Goal: Task Accomplishment & Management: Complete application form

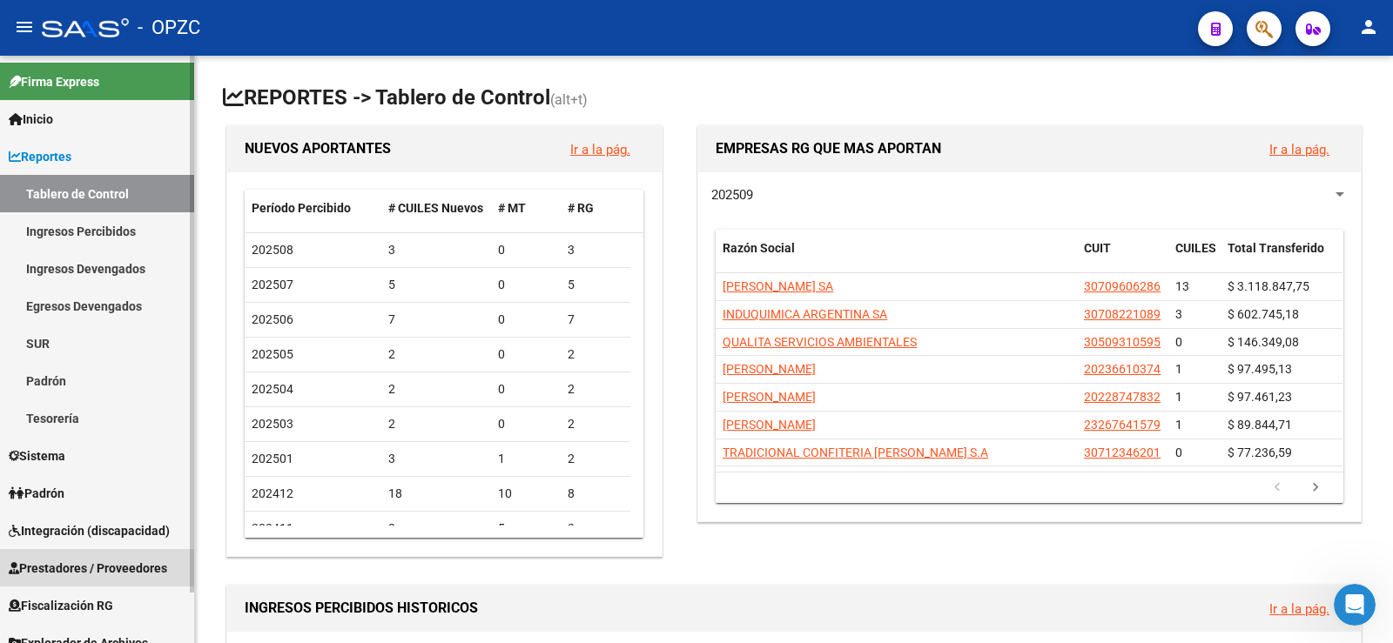
click at [89, 571] on span "Prestadores / Proveedores" at bounding box center [88, 568] width 158 height 19
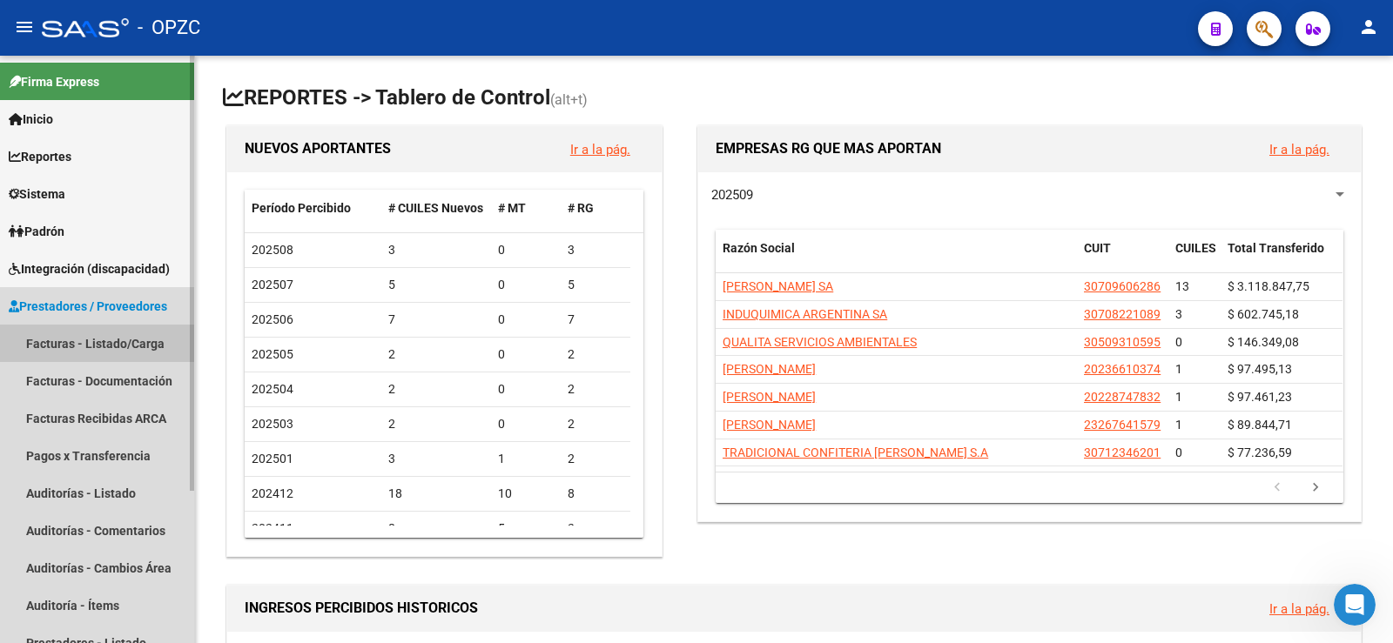
click at [113, 339] on link "Facturas - Listado/Carga" at bounding box center [97, 343] width 194 height 37
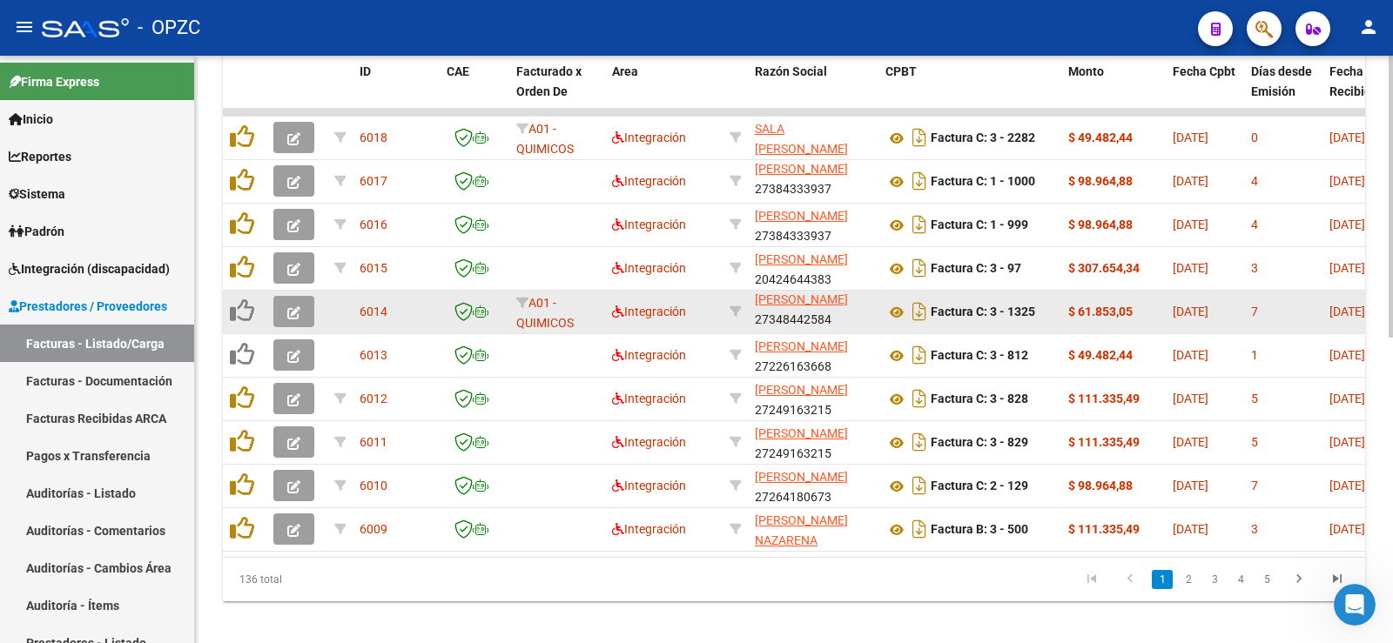
scroll to position [23, 0]
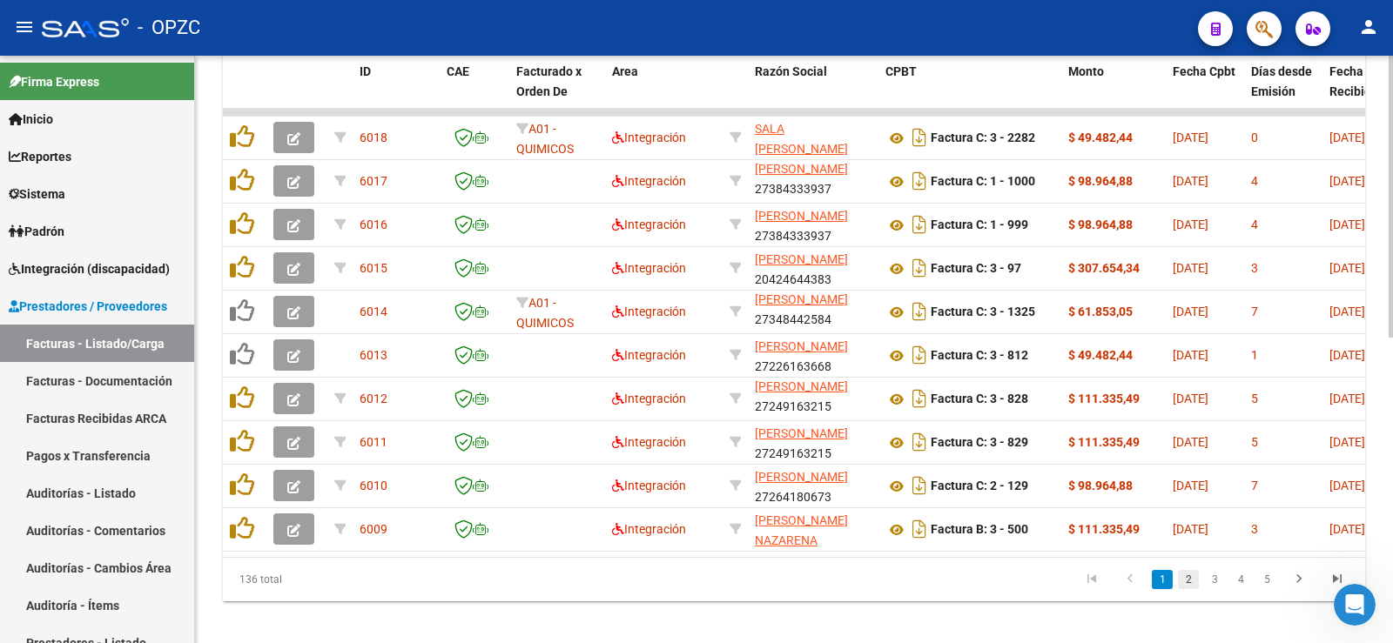
click at [1182, 589] on link "2" at bounding box center [1188, 579] width 21 height 19
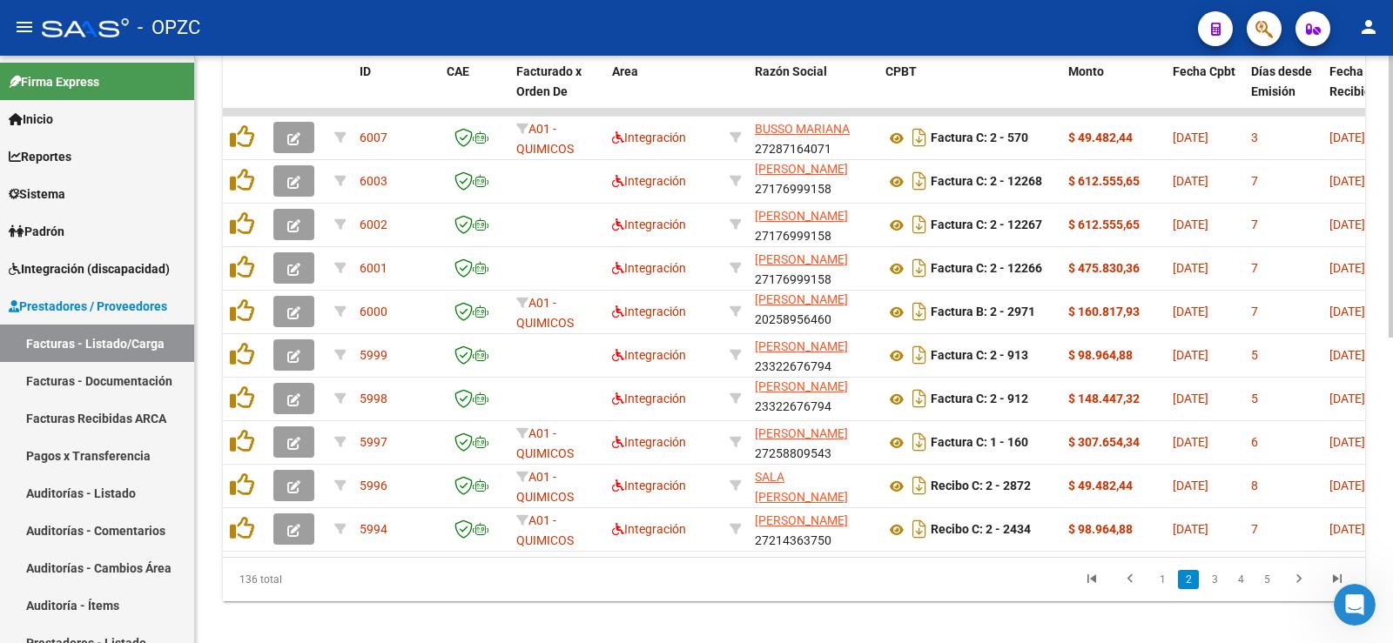
scroll to position [3, 0]
click at [1216, 589] on link "3" at bounding box center [1214, 579] width 21 height 19
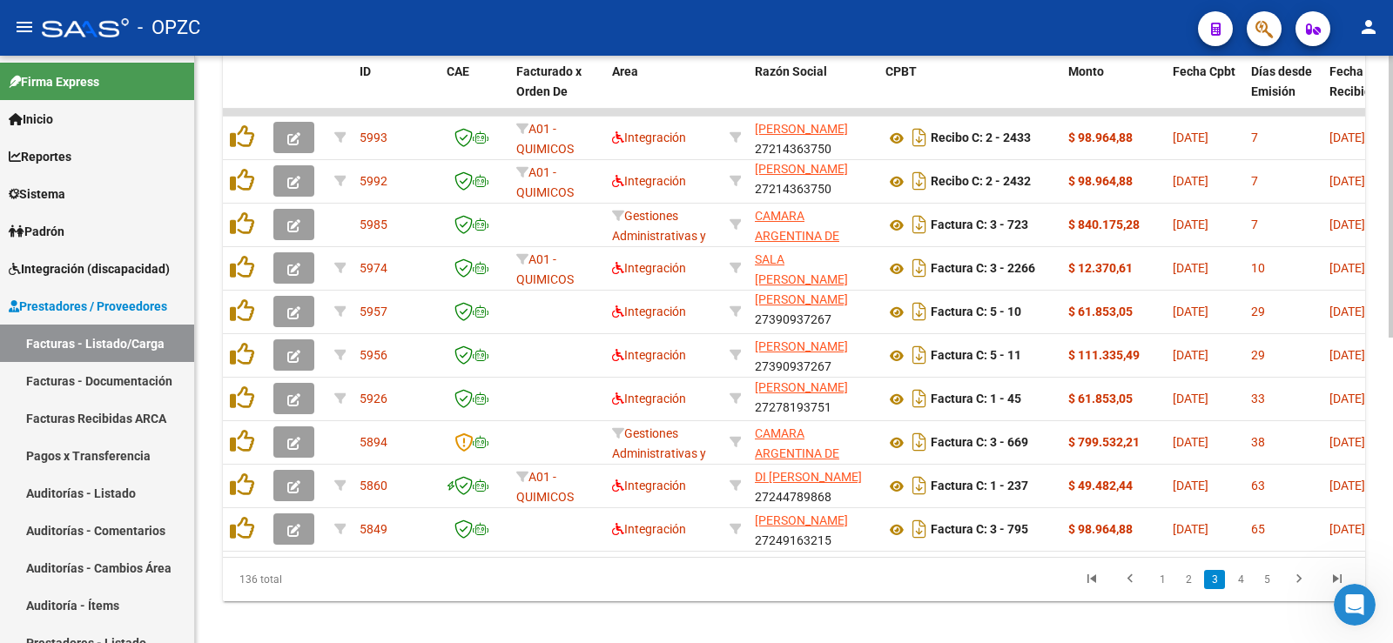
scroll to position [23, 0]
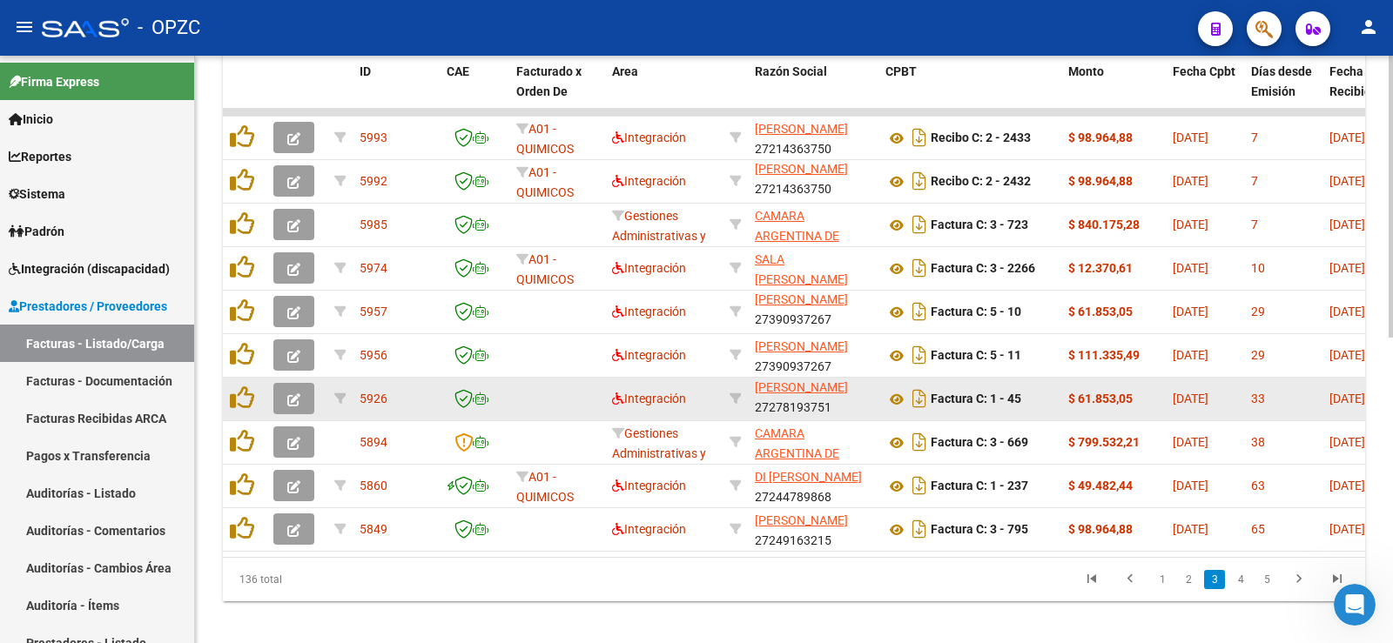
click at [285, 399] on button "button" at bounding box center [293, 398] width 41 height 31
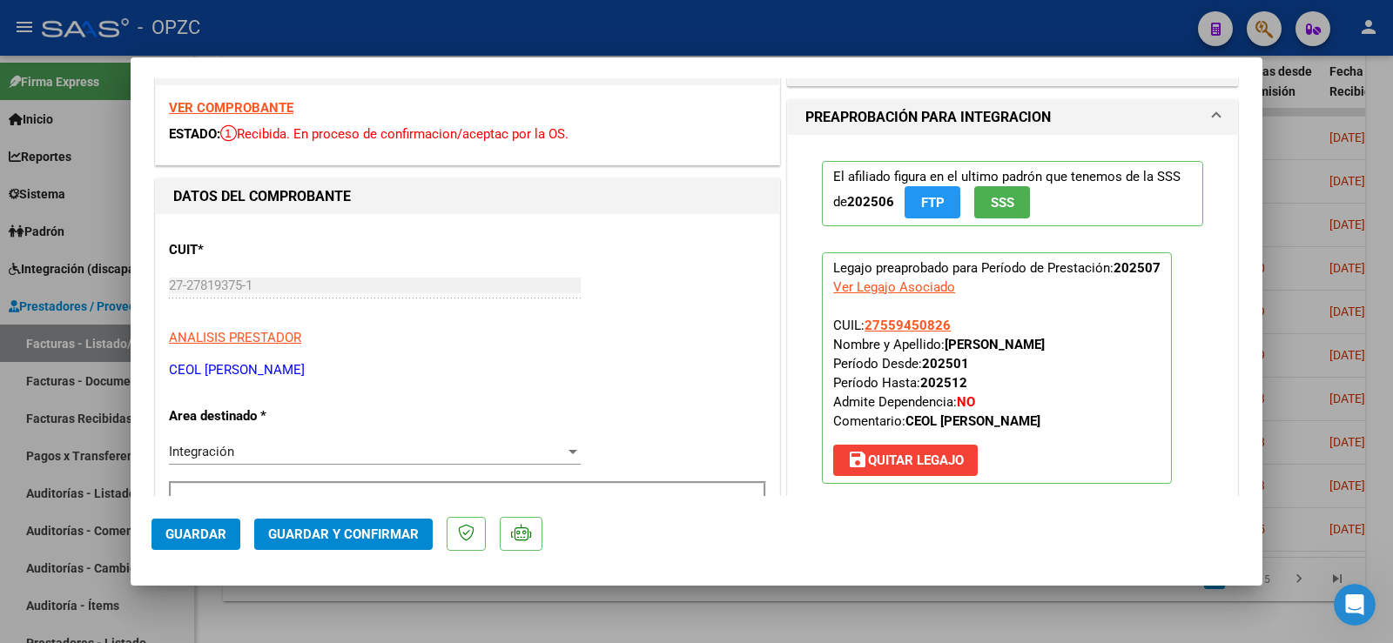
scroll to position [0, 0]
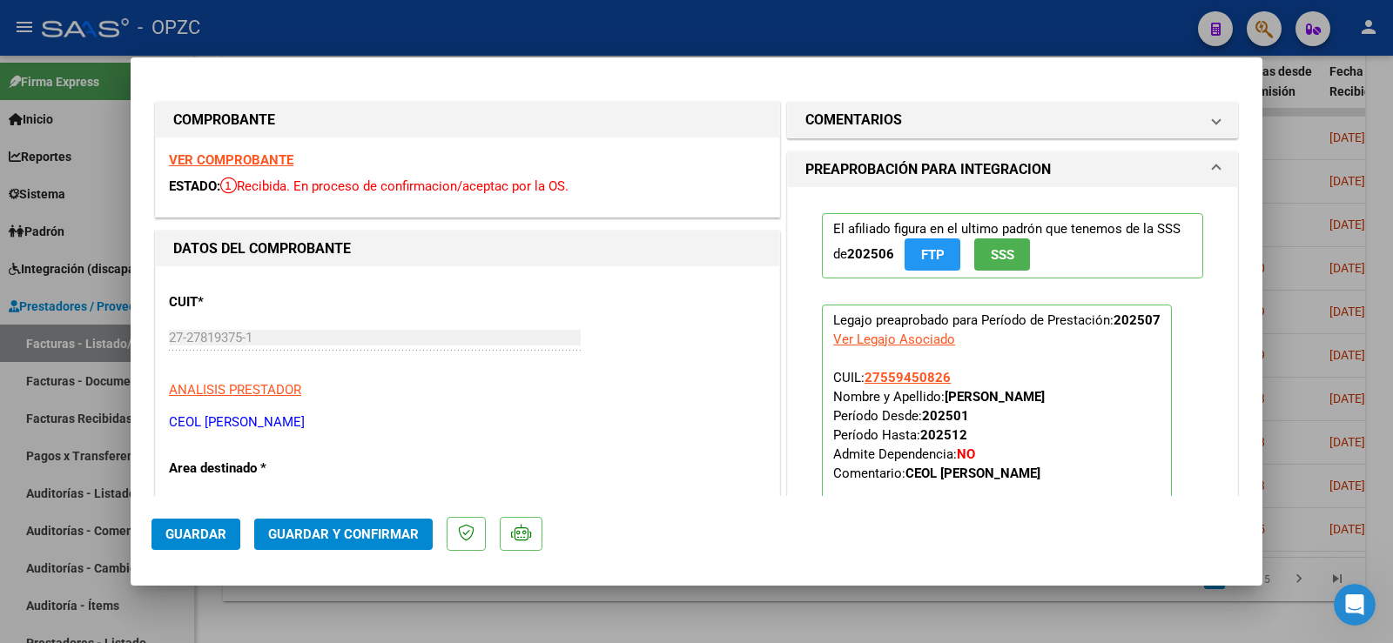
click at [1375, 109] on div at bounding box center [696, 321] width 1393 height 643
type input "$ 0,00"
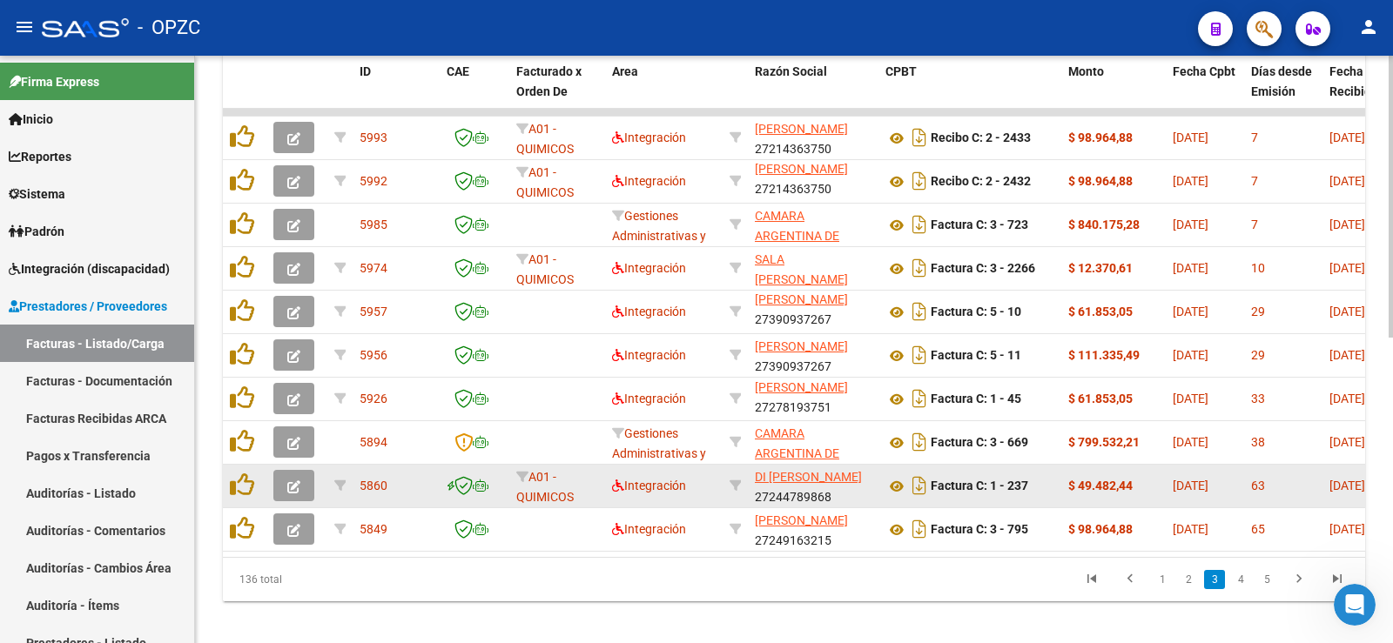
click at [292, 480] on icon "button" at bounding box center [293, 486] width 13 height 13
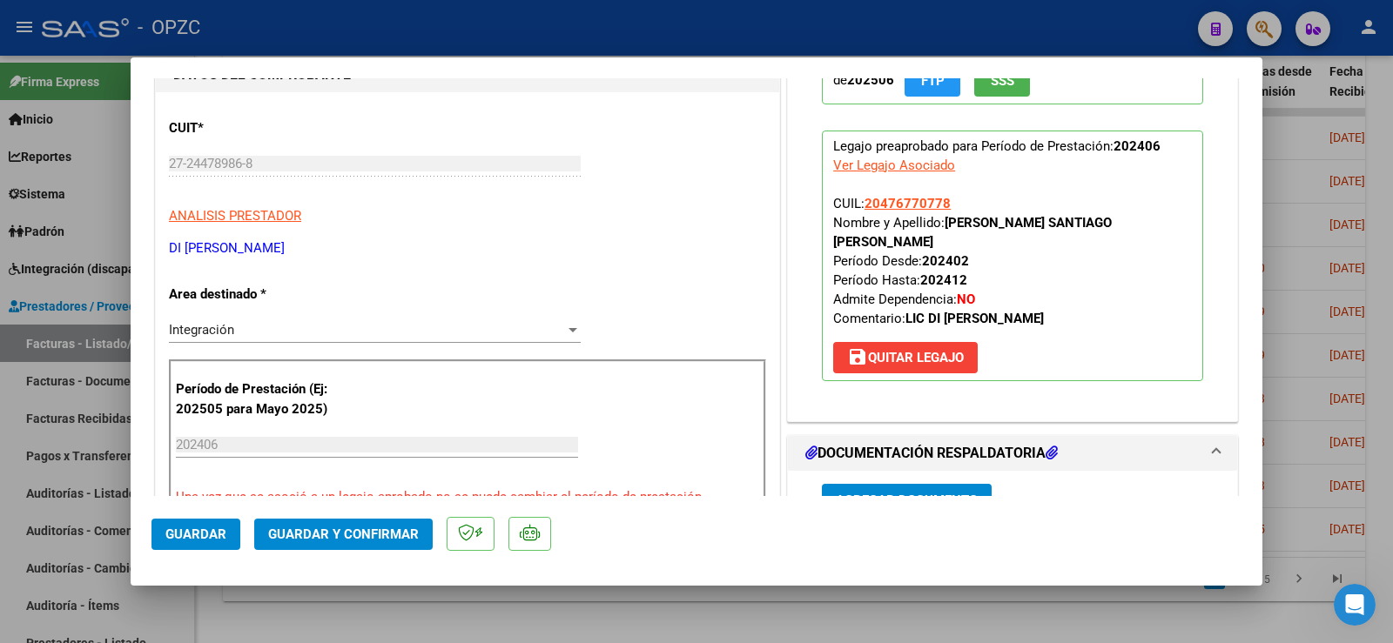
scroll to position [348, 0]
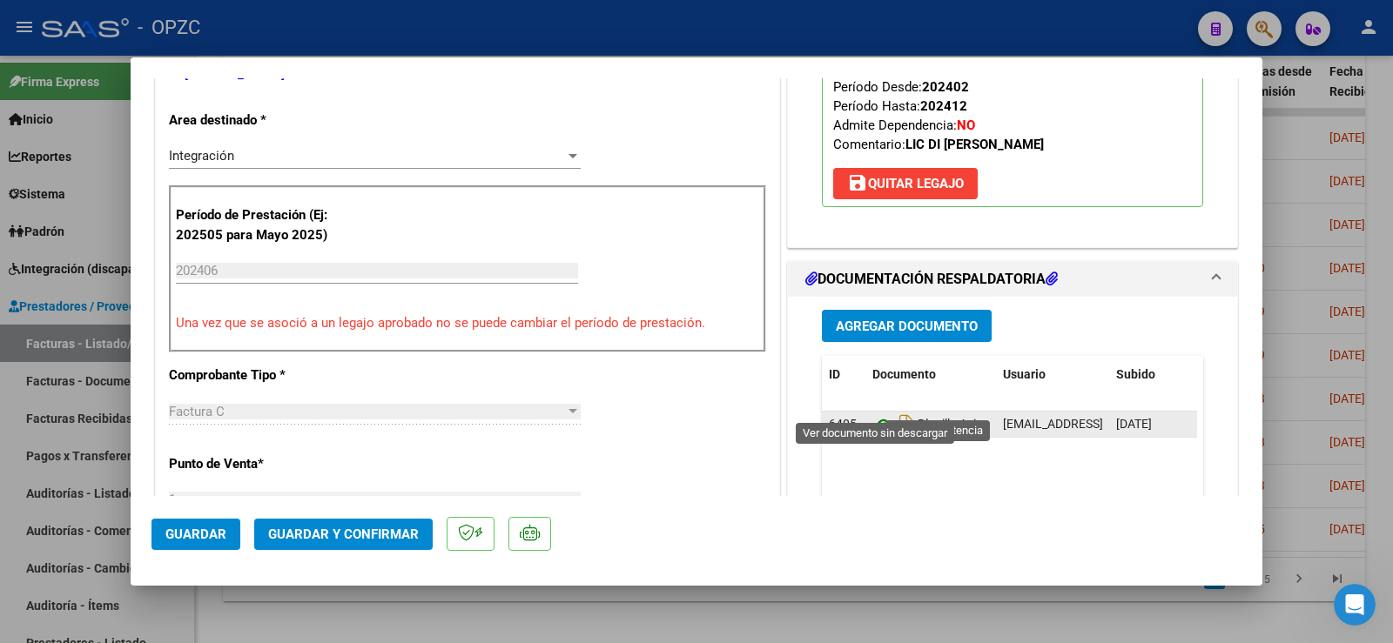
click at [878, 414] on icon at bounding box center [883, 424] width 23 height 21
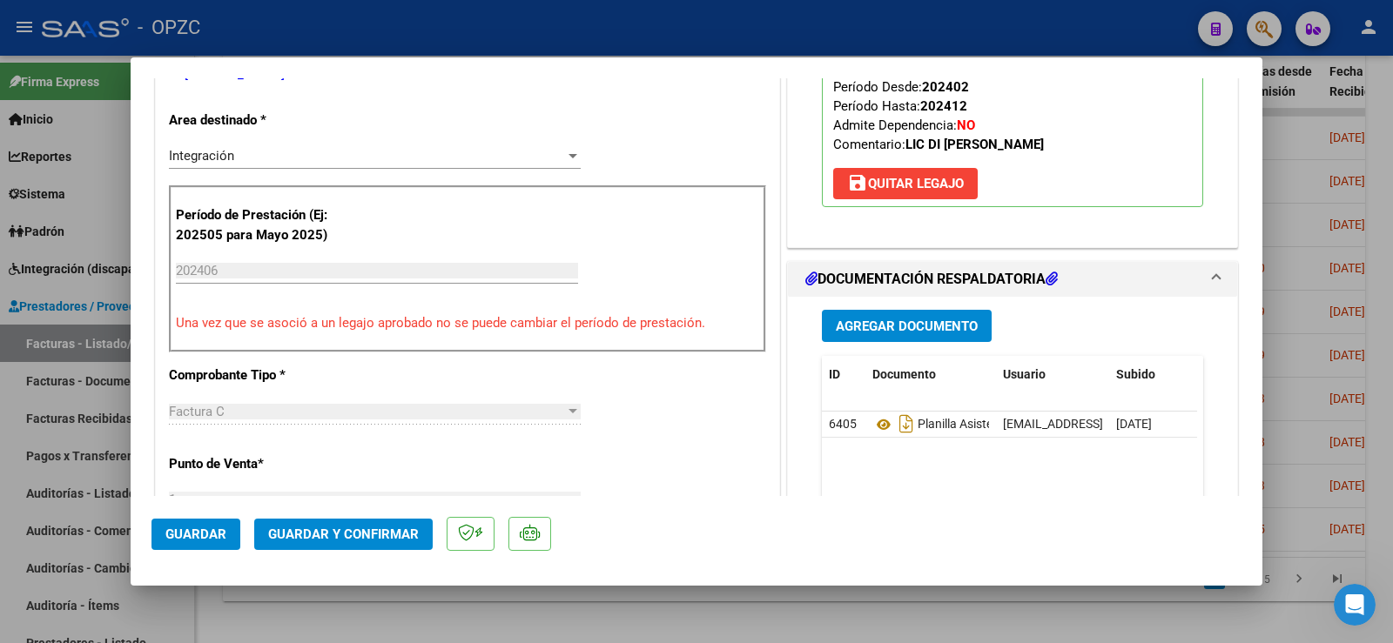
click at [1381, 122] on div at bounding box center [696, 321] width 1393 height 643
type input "$ 0,00"
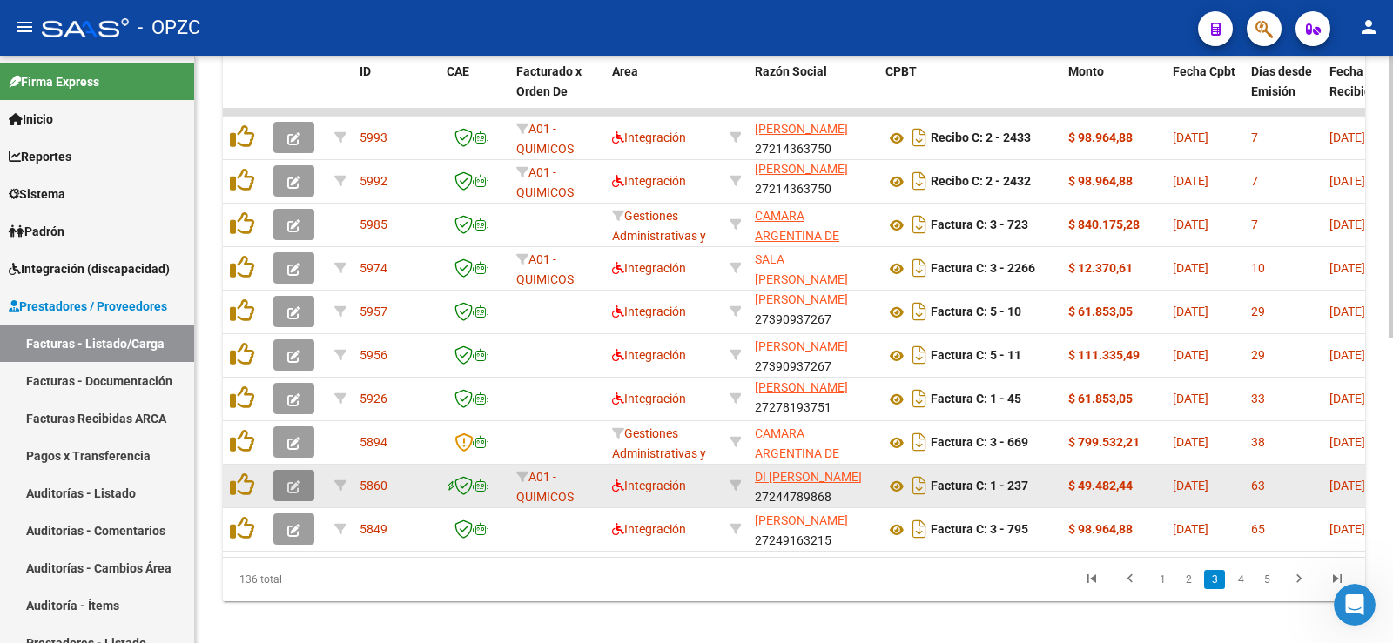
click at [295, 485] on icon "button" at bounding box center [293, 486] width 13 height 13
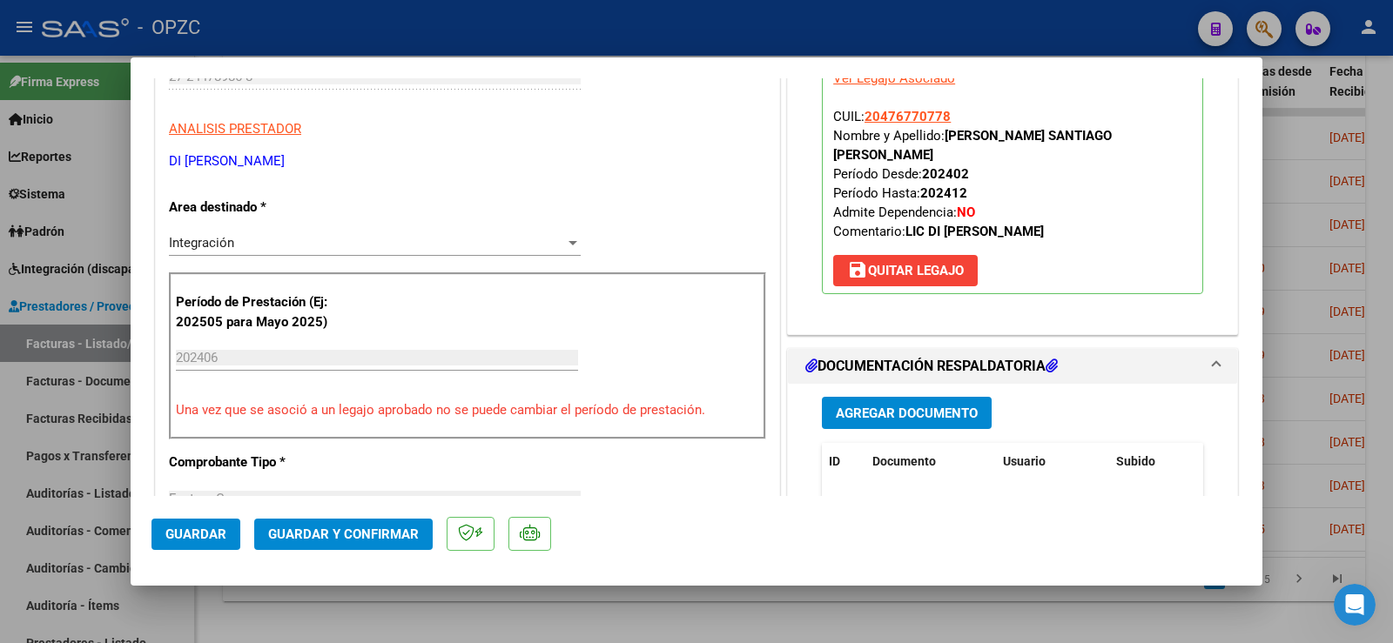
scroll to position [435, 0]
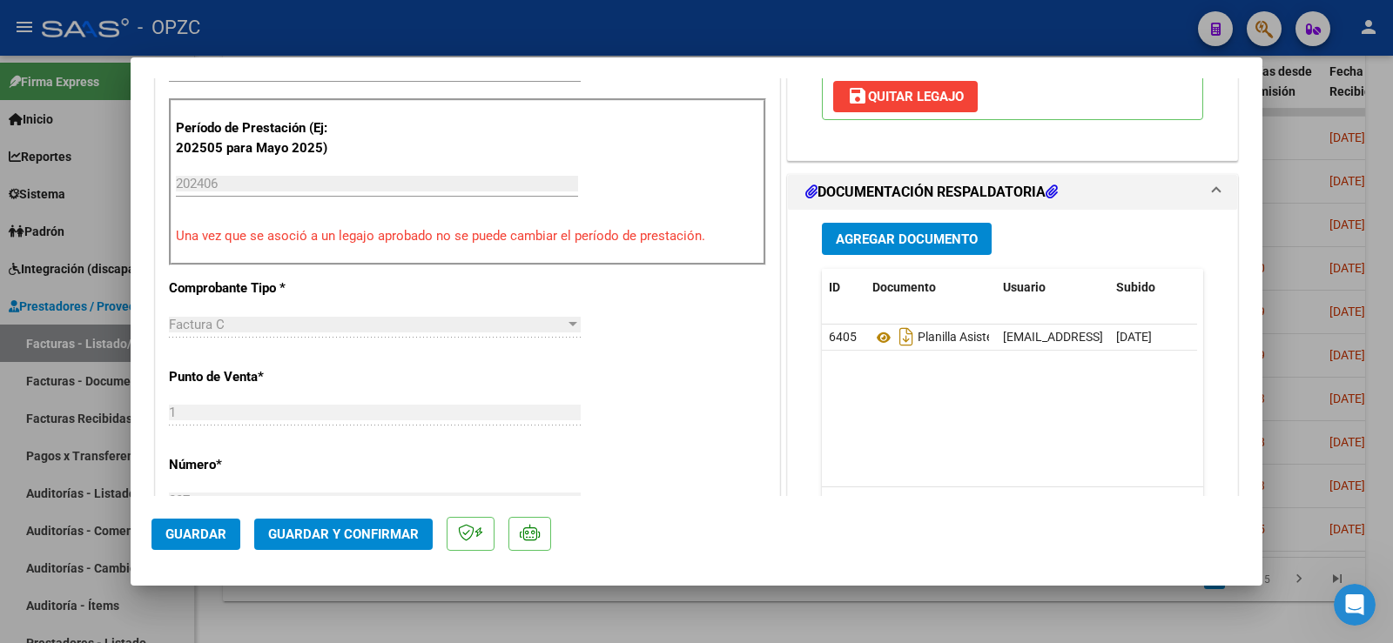
click at [1381, 120] on div at bounding box center [696, 321] width 1393 height 643
type input "$ 0,00"
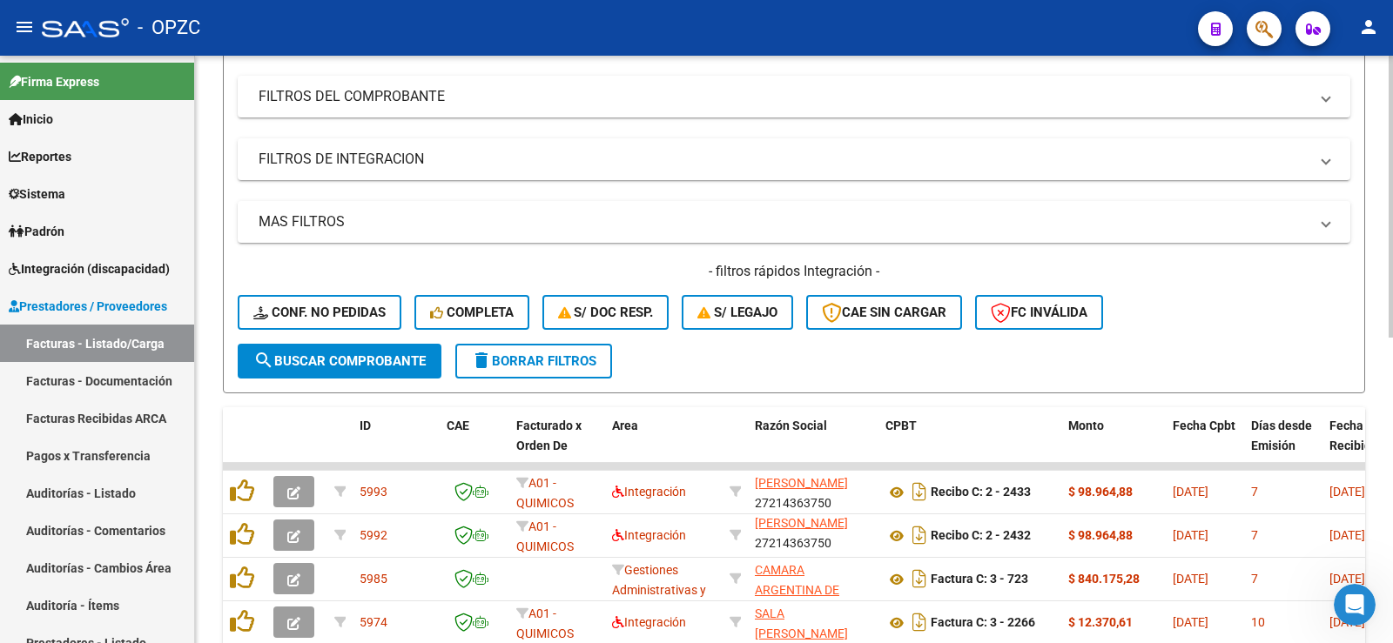
scroll to position [87, 0]
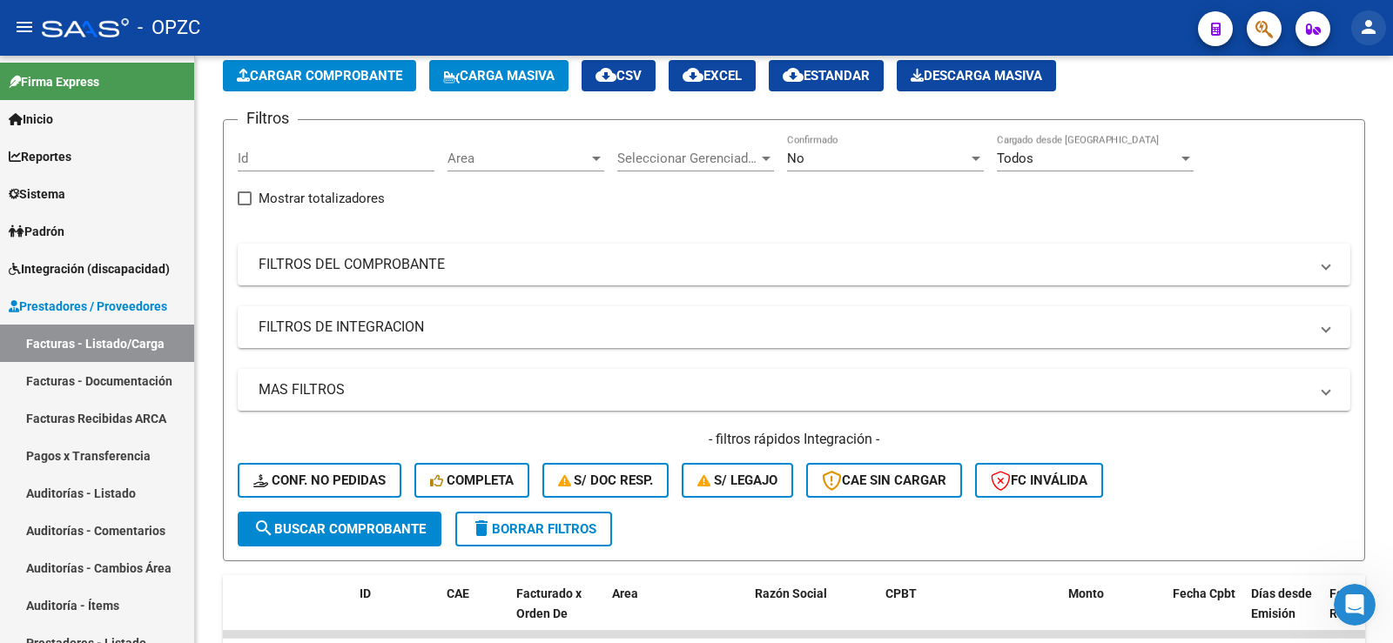
click at [1374, 34] on mat-icon "person" at bounding box center [1368, 27] width 21 height 21
click at [1349, 120] on button "exit_to_app Salir" at bounding box center [1332, 115] width 106 height 42
